Goal: Find contact information: Find contact information

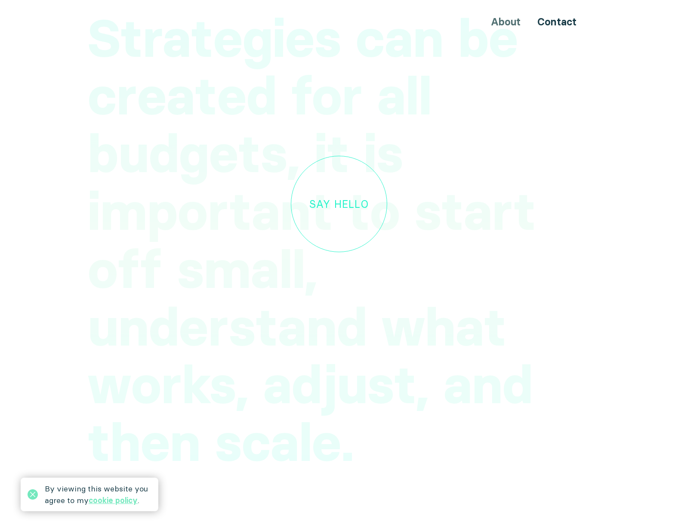
scroll to position [2666, 0]
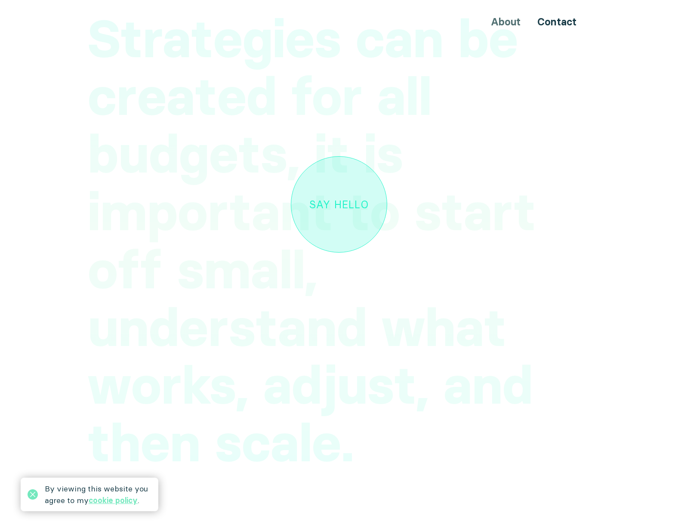
click at [319, 175] on link "Say hello" at bounding box center [339, 204] width 96 height 96
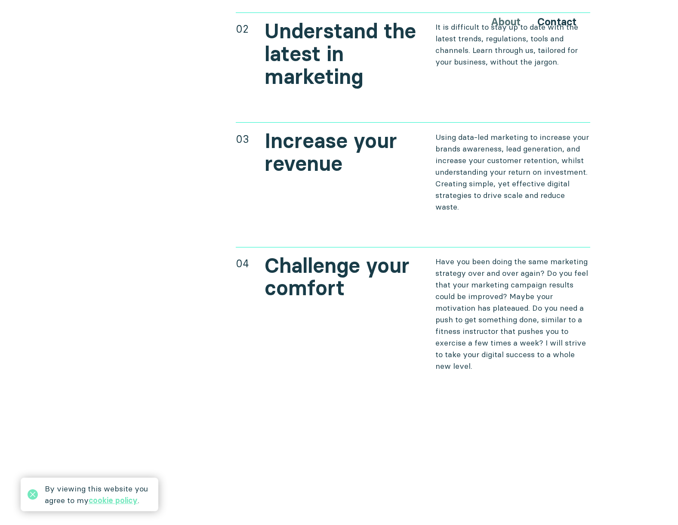
scroll to position [3612, 0]
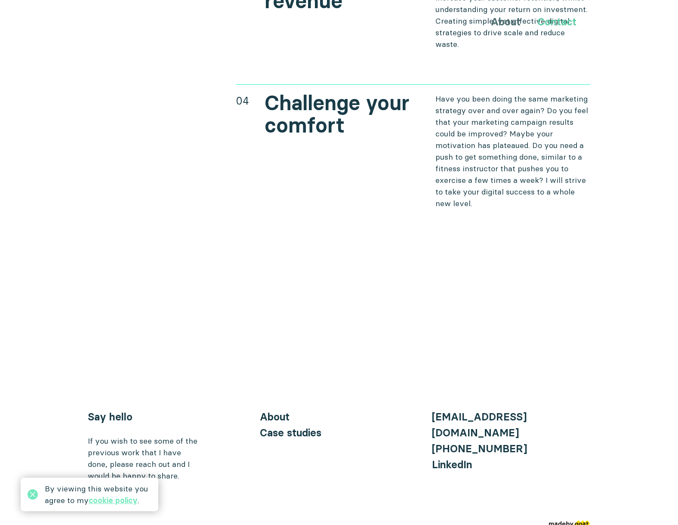
click at [556, 23] on link "Contact" at bounding box center [556, 21] width 39 height 12
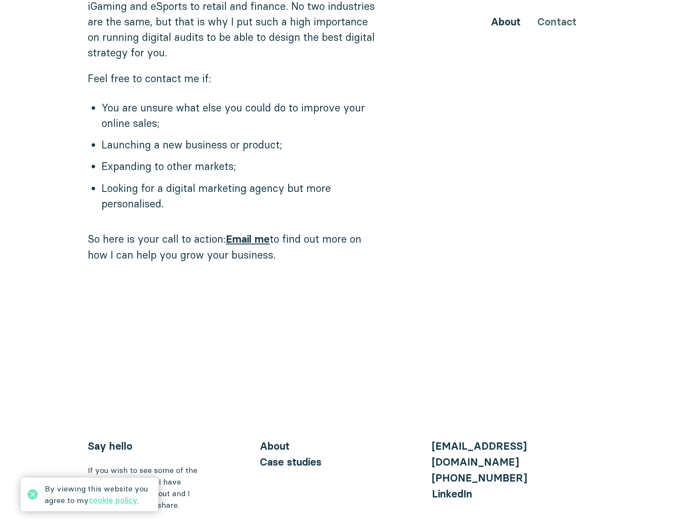
scroll to position [754, 0]
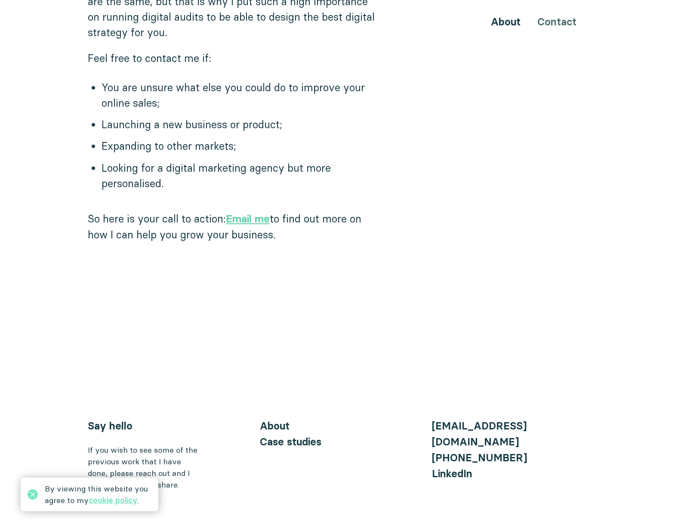
click at [270, 212] on link "Email me" at bounding box center [248, 218] width 44 height 12
click at [256, 212] on link "Email me" at bounding box center [248, 218] width 44 height 12
click at [252, 212] on link "Email me" at bounding box center [248, 218] width 44 height 12
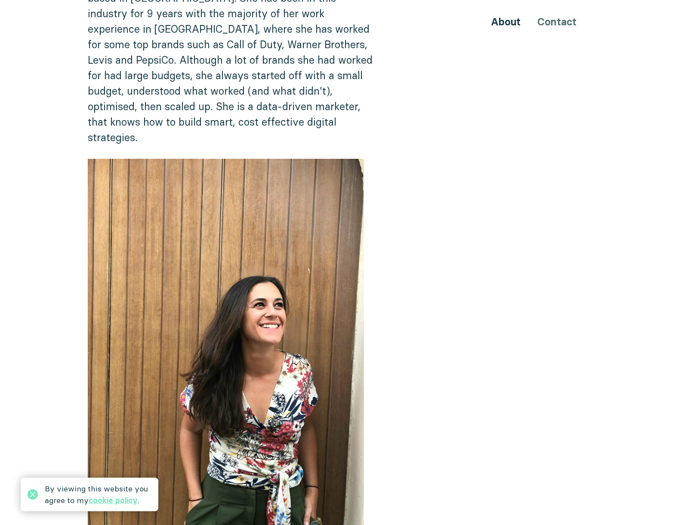
scroll to position [0, 0]
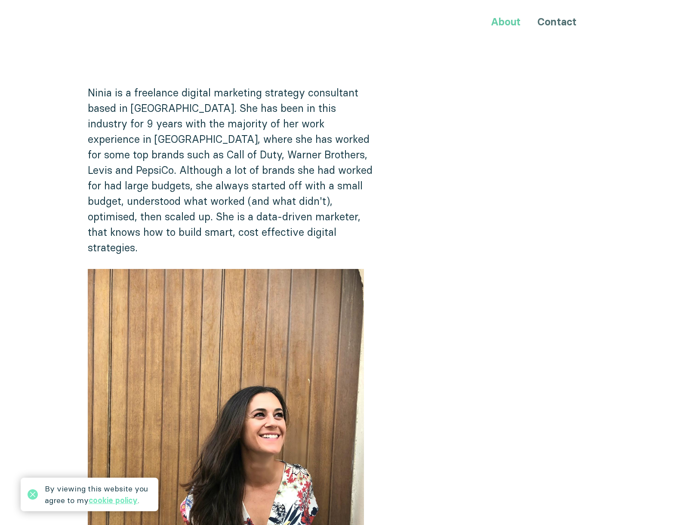
click at [510, 24] on link "About" at bounding box center [506, 21] width 30 height 12
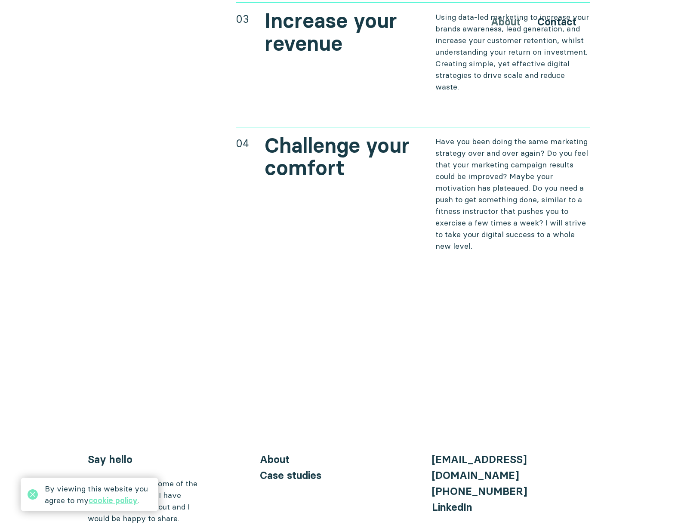
scroll to position [3612, 0]
